Goal: Information Seeking & Learning: Learn about a topic

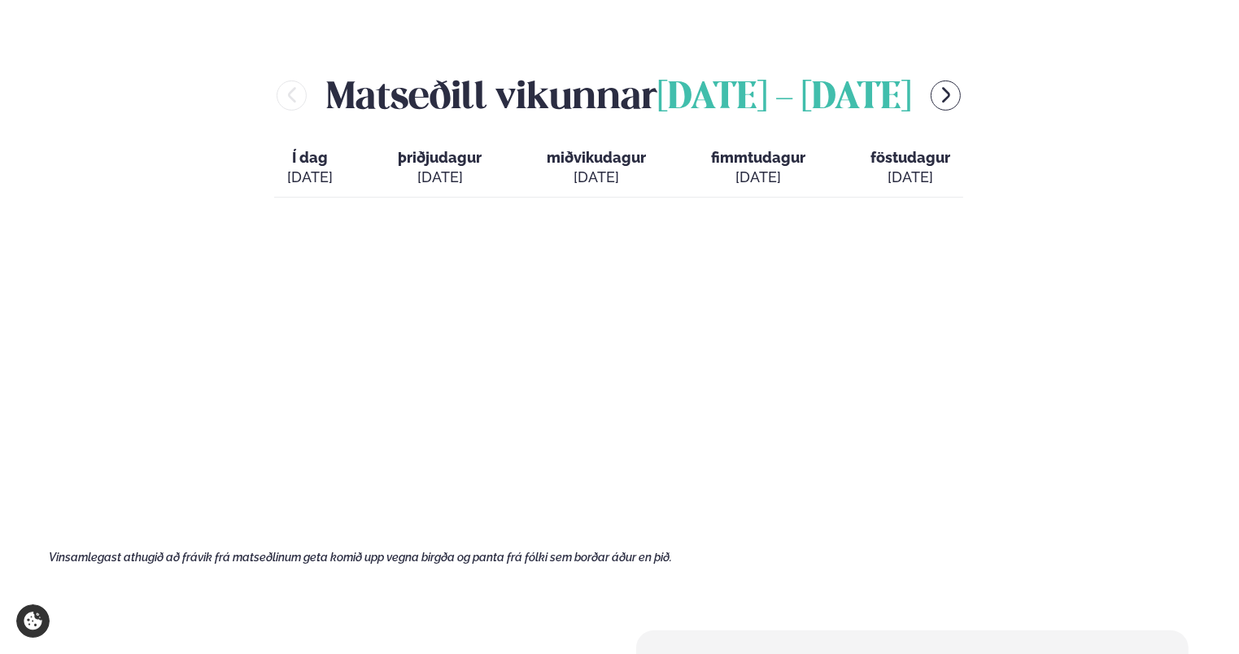
scroll to position [678, 0]
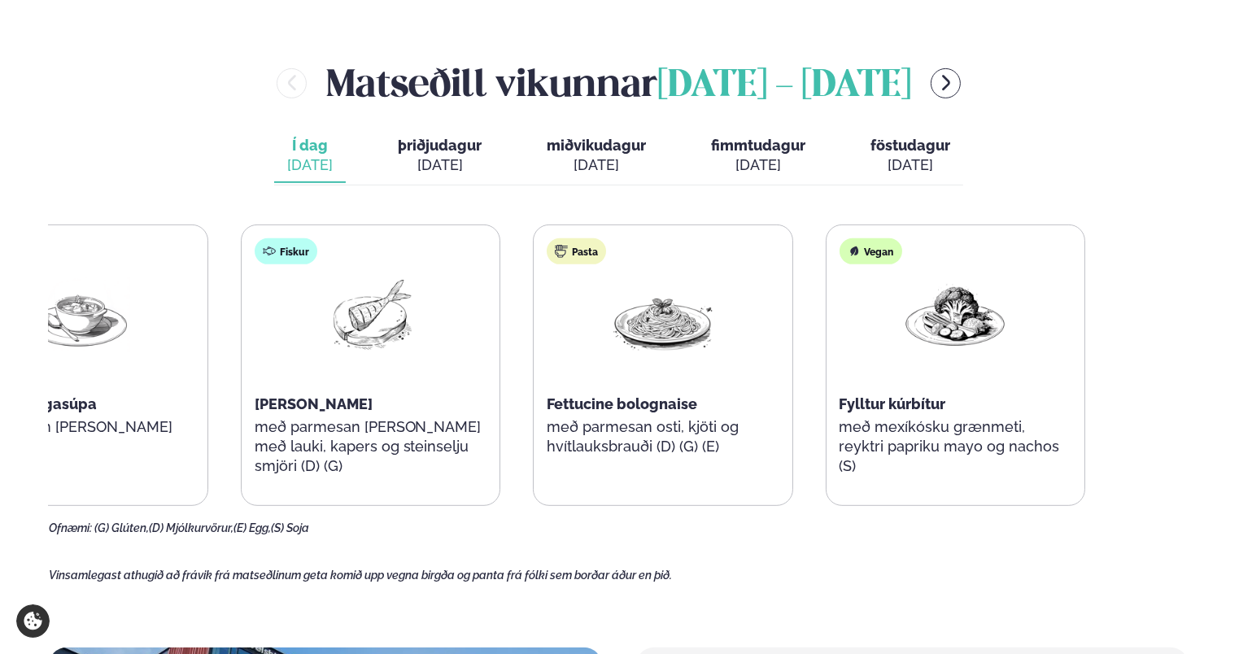
click at [186, 398] on div "Súpa Thai kjúklingasúpa með núðlum [PERSON_NAME] (G) Fiskur Ofnbakaður þorskur …" at bounding box center [516, 366] width 1137 height 282
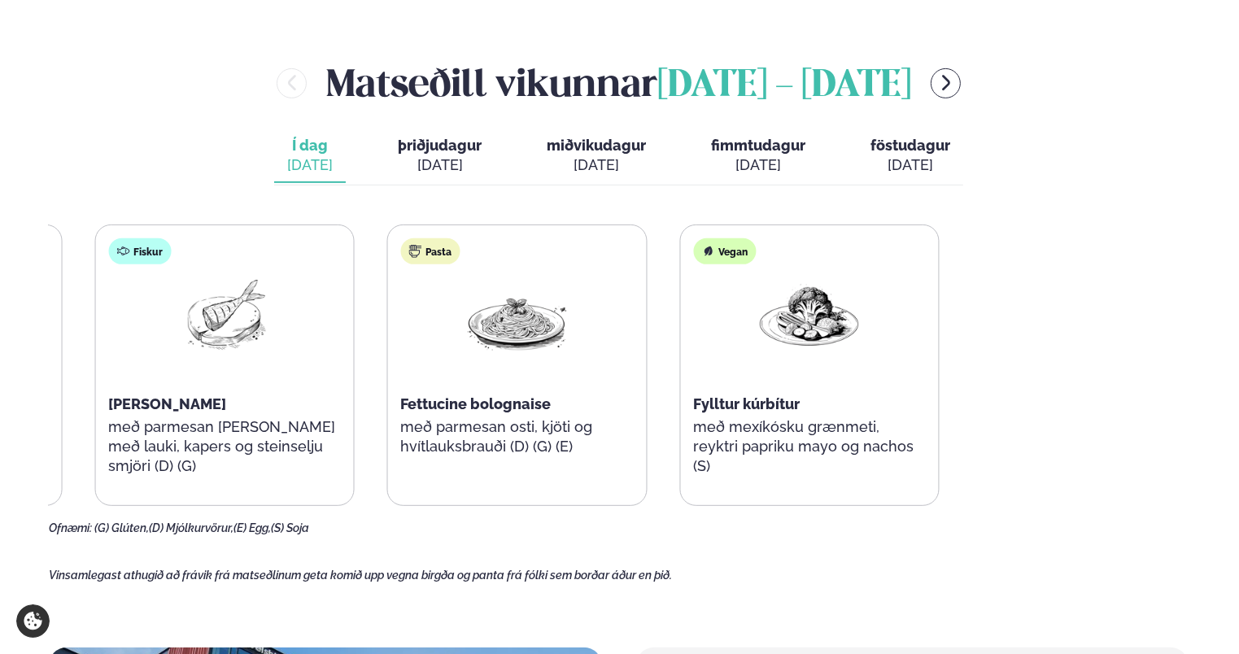
click at [357, 423] on div "Súpa Thai kjúklingasúpa með núðlum [PERSON_NAME] (G) Fiskur Ofnbakaður þorskur …" at bounding box center [370, 366] width 1137 height 282
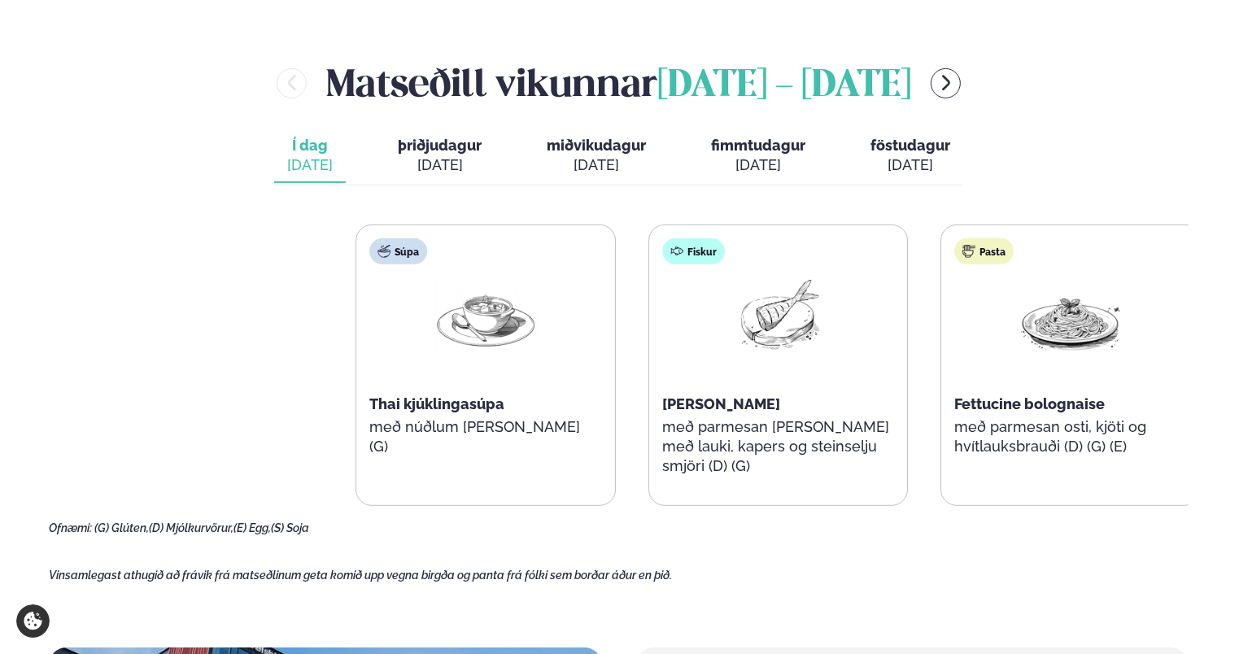
click at [1227, 515] on main "[PERSON_NAME] / Vikumatseðill Vikulegt matseðill okkar Komdu með á dagana þar s…" at bounding box center [619, 388] width 1239 height 2133
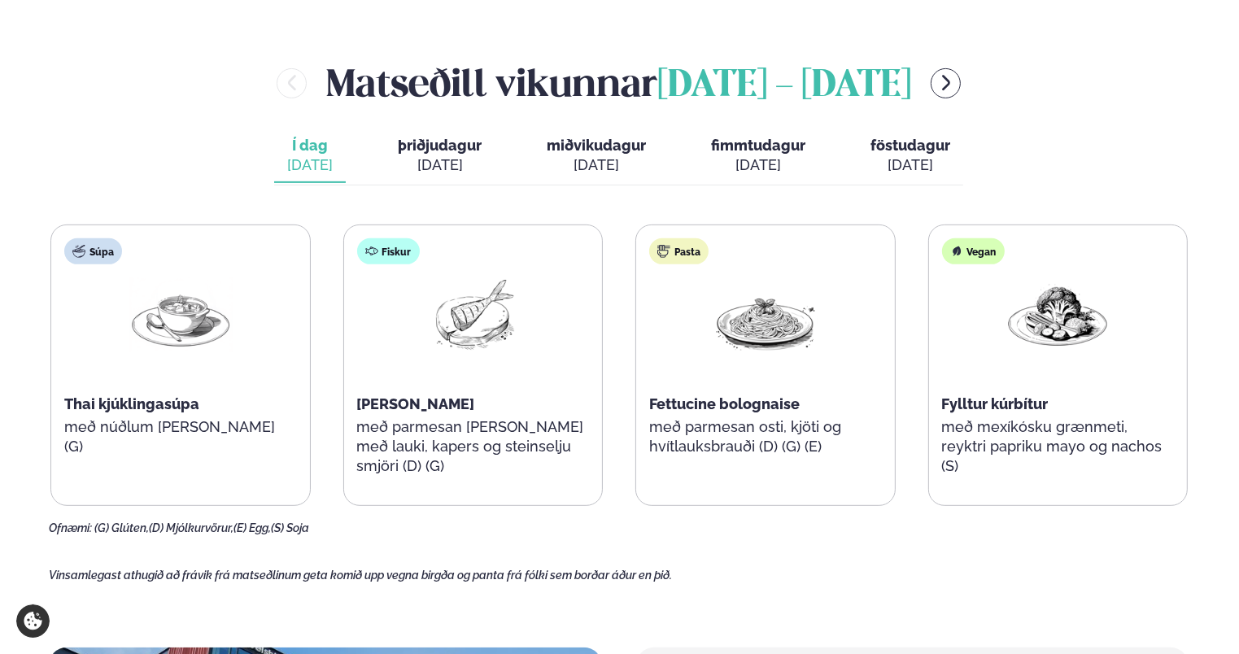
click at [171, 400] on span "Thai kjúklingasúpa" at bounding box center [131, 403] width 135 height 17
click at [173, 341] on img at bounding box center [181, 315] width 104 height 76
